Goal: Task Accomplishment & Management: Use online tool/utility

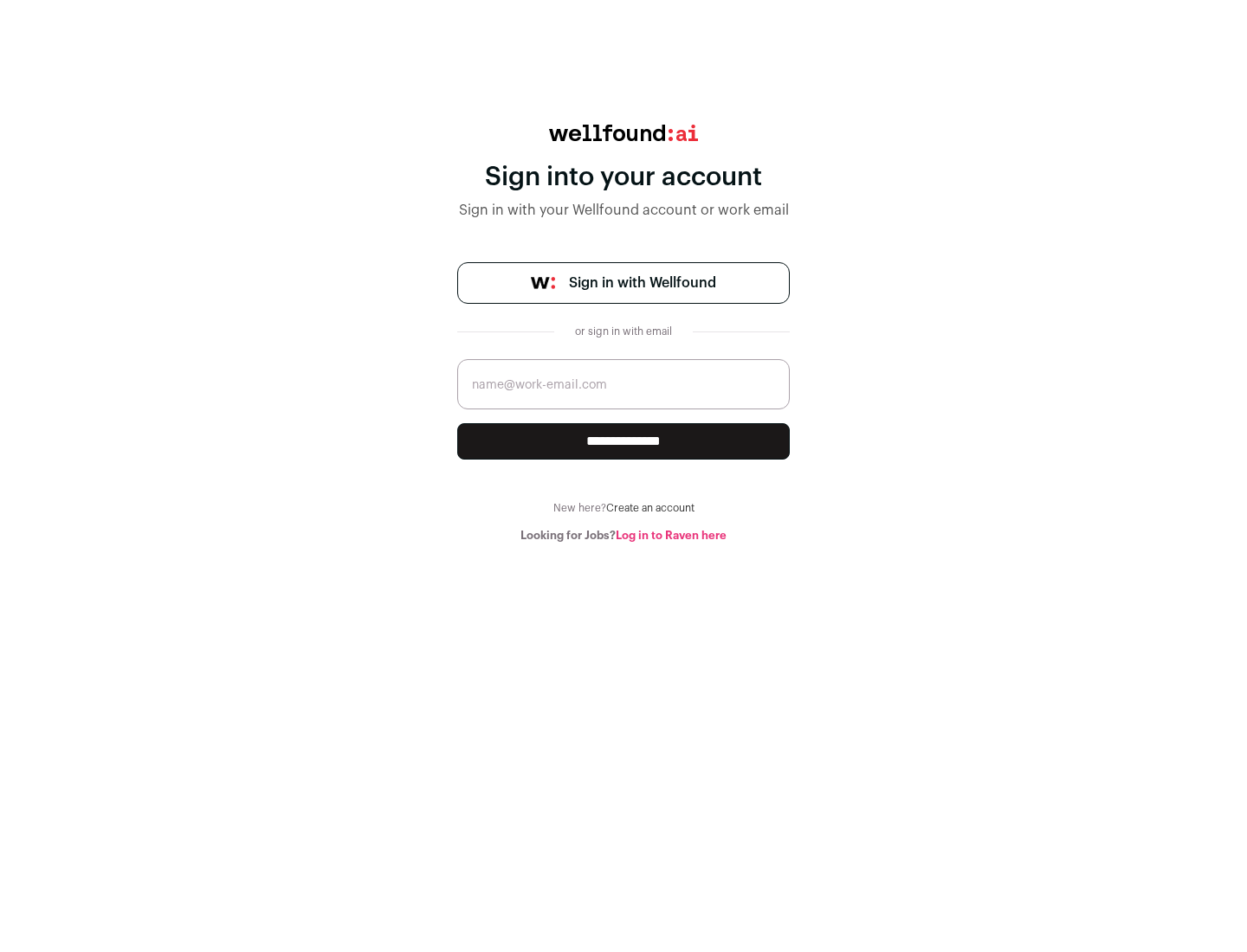
click at [641, 283] on span "Sign in with Wellfound" at bounding box center [642, 283] width 147 height 20
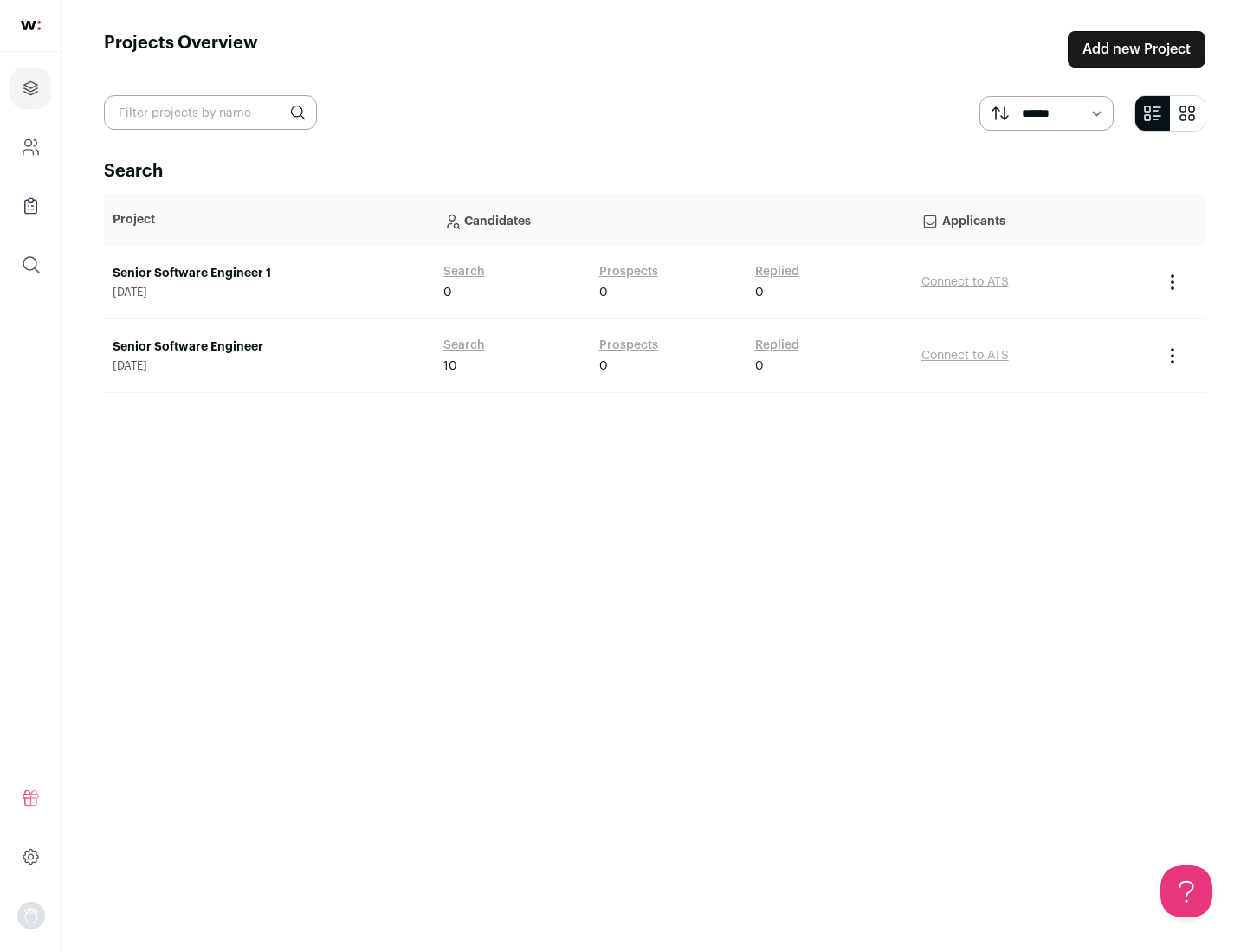
click at [268, 347] on link "Senior Software Engineer" at bounding box center [269, 347] width 313 height 17
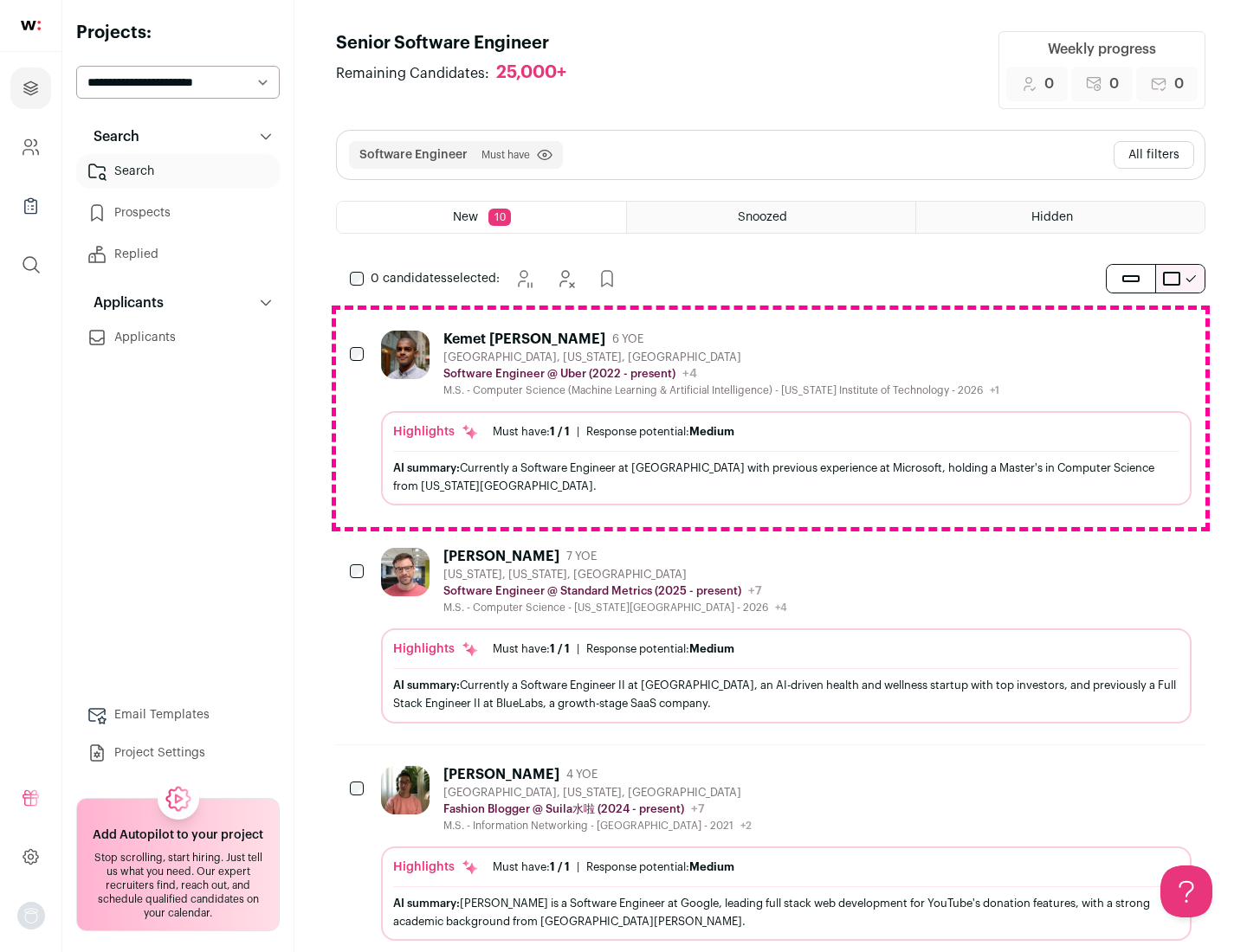
click at [770, 418] on div "Highlights Must have: 1 / 1 How many must haves have been fulfilled? | Response…" at bounding box center [787, 459] width 811 height 95
